Goal: Find specific page/section: Find specific page/section

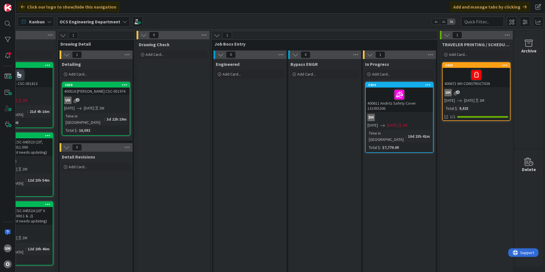
click at [91, 103] on div "uh 1" at bounding box center [95, 100] width 67 height 7
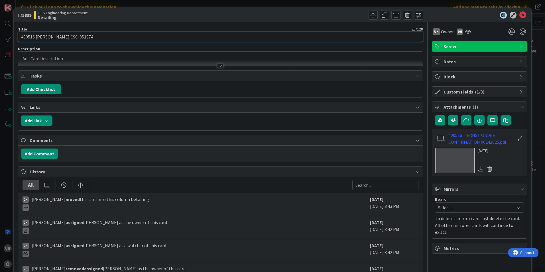
drag, startPoint x: 52, startPoint y: 37, endPoint x: 77, endPoint y: 37, distance: 25.6
click at [77, 37] on input "400516 [PERSON_NAME] CSC-051974" at bounding box center [220, 37] width 405 height 10
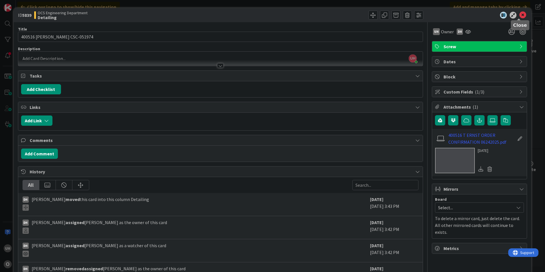
click at [519, 14] on icon at bounding box center [522, 15] width 7 height 7
